Goal: Task Accomplishment & Management: Manage account settings

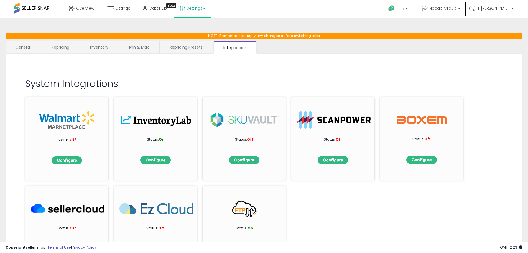
scroll to position [23, 0]
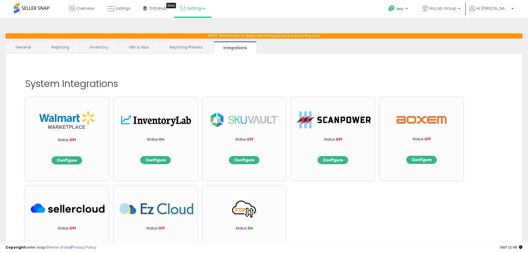
scroll to position [23, 0]
